Goal: Information Seeking & Learning: Learn about a topic

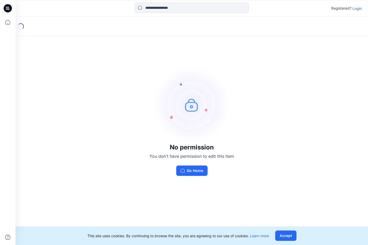
click at [354, 7] on p "Login" at bounding box center [356, 8] width 9 height 5
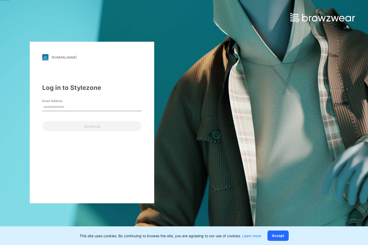
type input "**********"
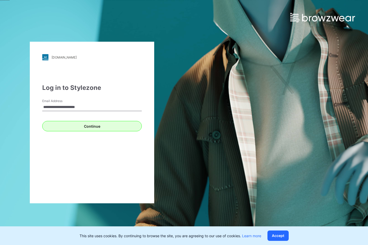
click at [70, 127] on button "Continue" at bounding box center [91, 126] width 99 height 10
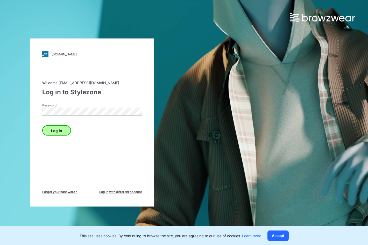
click at [67, 130] on button "Log in" at bounding box center [56, 130] width 29 height 10
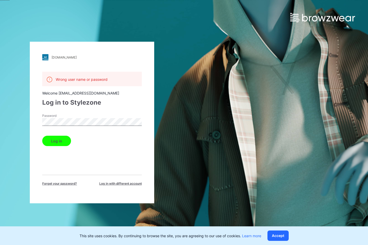
click at [39, 119] on div "[DOMAIN_NAME] Loading... Wrong user name or password Welcome [EMAIL_ADDRESS][DO…" at bounding box center [92, 123] width 124 height 162
click at [56, 141] on button "Log in" at bounding box center [56, 141] width 29 height 10
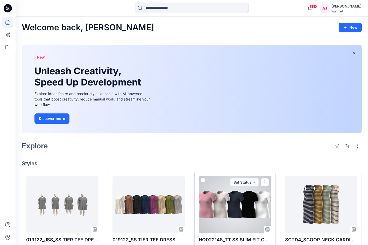
click at [232, 203] on div at bounding box center [235, 204] width 72 height 57
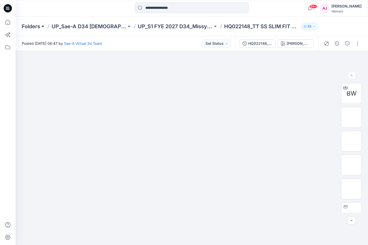
click at [41, 26] on button at bounding box center [42, 26] width 5 height 7
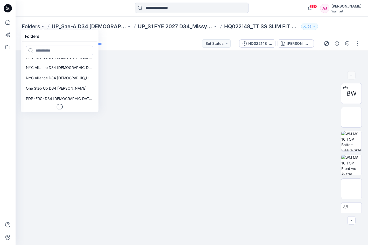
scroll to position [339, 0]
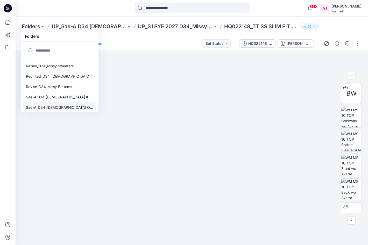
drag, startPoint x: 95, startPoint y: 103, endPoint x: 95, endPoint y: 107, distance: 4.4
click at [95, 107] on link "Sae-A_D34_[DEMOGRAPHIC_DATA] Outerwear" at bounding box center [60, 107] width 74 height 10
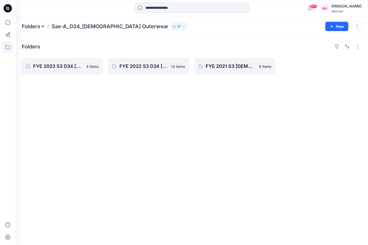
click at [43, 26] on button at bounding box center [42, 26] width 5 height 7
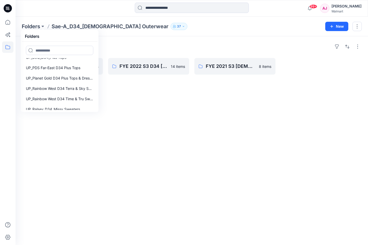
scroll to position [1190, 0]
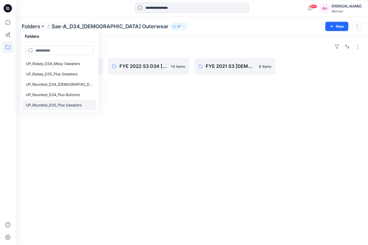
click at [73, 103] on p "UP_Reunited_D35_Plus Sweaters" at bounding box center [54, 105] width 56 height 6
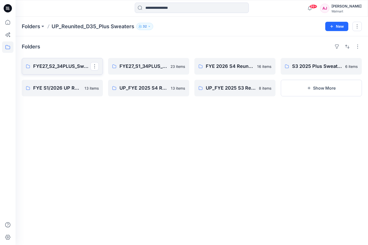
click at [49, 68] on p "FYE27_S2_34PLUS_Sweaters_REUNITED" at bounding box center [61, 66] width 57 height 7
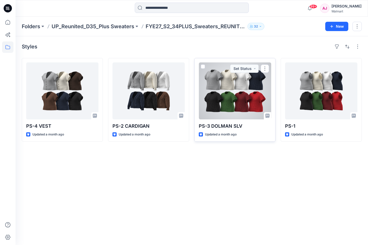
click at [245, 105] on div at bounding box center [235, 90] width 72 height 57
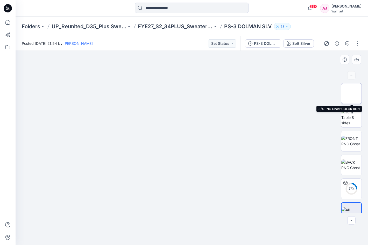
click at [351, 93] on img at bounding box center [351, 93] width 0 height 0
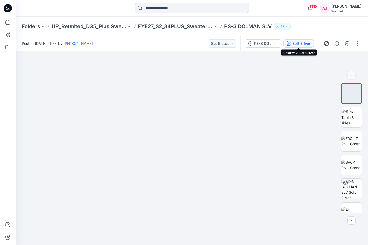
click at [301, 43] on div "Soft Silver" at bounding box center [301, 44] width 18 height 6
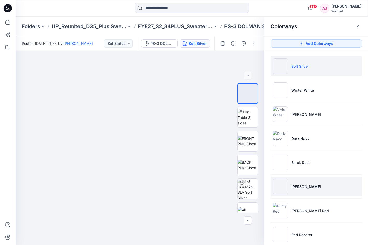
click at [300, 189] on p "[PERSON_NAME]" at bounding box center [306, 186] width 30 height 5
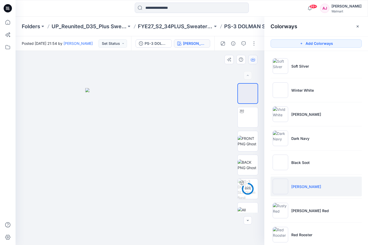
click at [252, 58] on icon "button" at bounding box center [253, 59] width 4 height 4
click at [358, 26] on icon "button" at bounding box center [357, 26] width 4 height 4
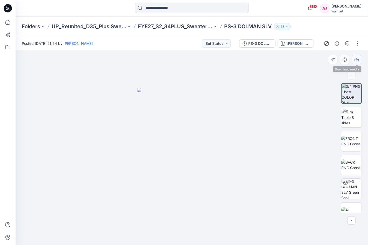
click at [355, 60] on icon "button" at bounding box center [356, 59] width 4 height 4
click at [309, 42] on div "[PERSON_NAME]" at bounding box center [298, 44] width 24 height 6
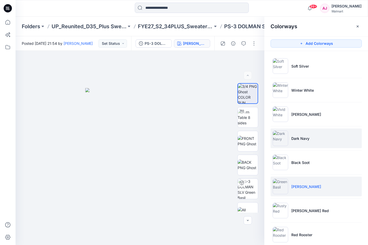
click at [300, 142] on li "Dark Navy" at bounding box center [315, 138] width 91 height 20
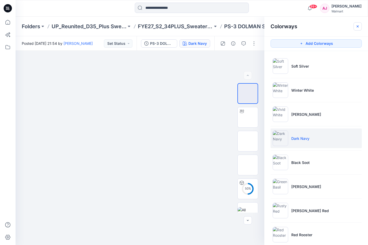
click at [356, 26] on icon "button" at bounding box center [357, 26] width 4 height 4
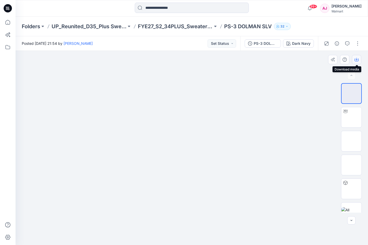
click at [357, 59] on icon "button" at bounding box center [356, 59] width 4 height 4
click at [151, 25] on p "FYE27_S2_34PLUS_Sweaters_REUNITED" at bounding box center [175, 26] width 75 height 7
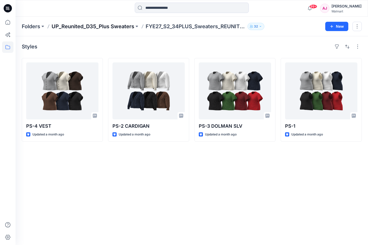
click at [117, 23] on p "UP_Reunited_D35_Plus Sweaters" at bounding box center [93, 26] width 83 height 7
